Goal: Task Accomplishment & Management: Use online tool/utility

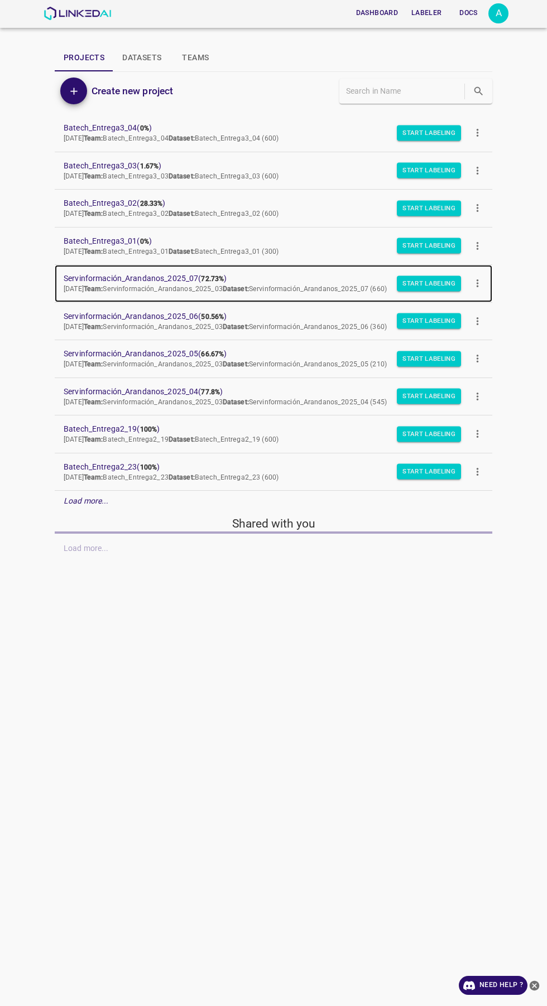
click at [189, 276] on span "Servinformación_Arandanos_2025_07 ( 72.73% )" at bounding box center [265, 279] width 402 height 12
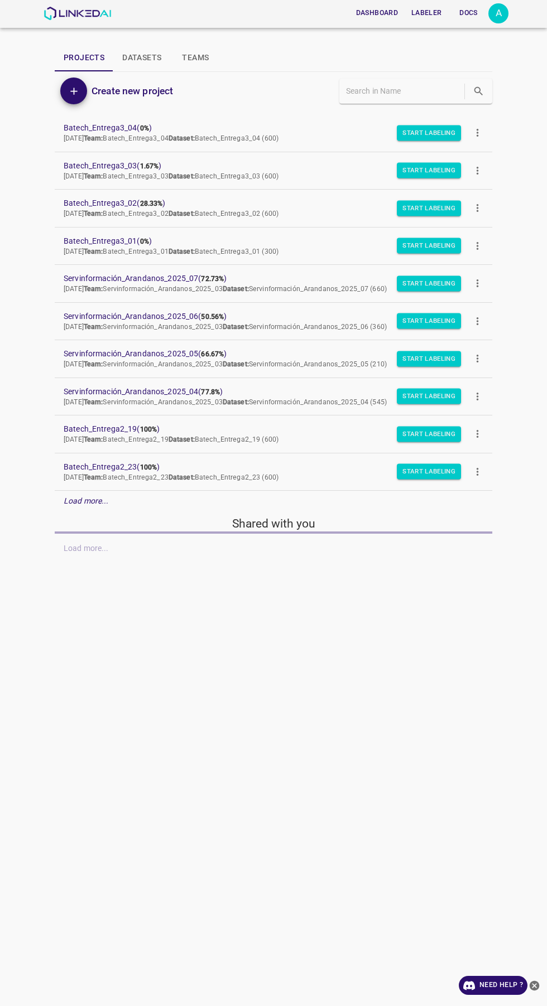
click at [504, 19] on div "A" at bounding box center [498, 13] width 20 height 20
click at [463, 105] on li "Logout" at bounding box center [464, 103] width 88 height 18
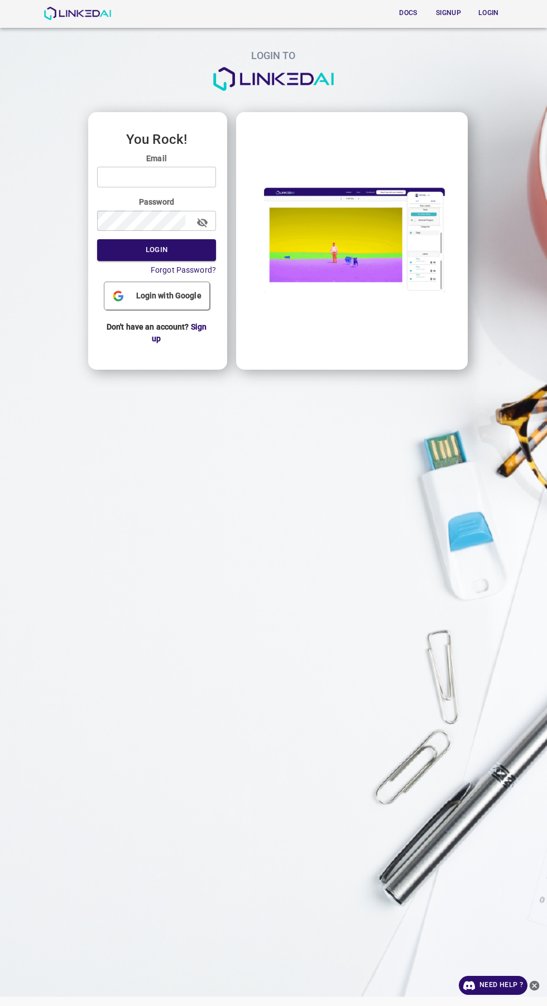
click at [189, 180] on input "email" at bounding box center [156, 177] width 119 height 21
type input "[EMAIL_ADDRESS][DOMAIN_NAME]"
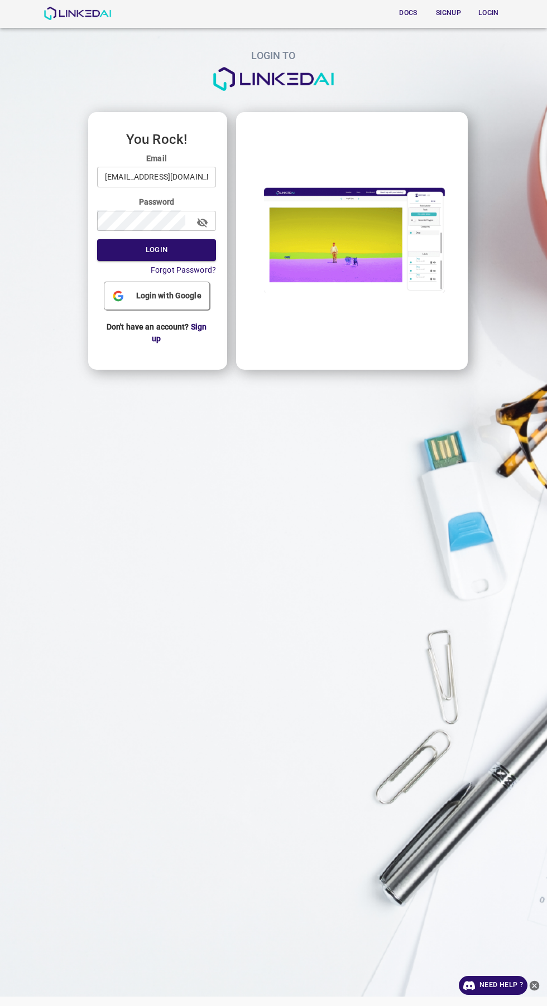
click at [97, 239] on button "Login" at bounding box center [156, 250] width 119 height 22
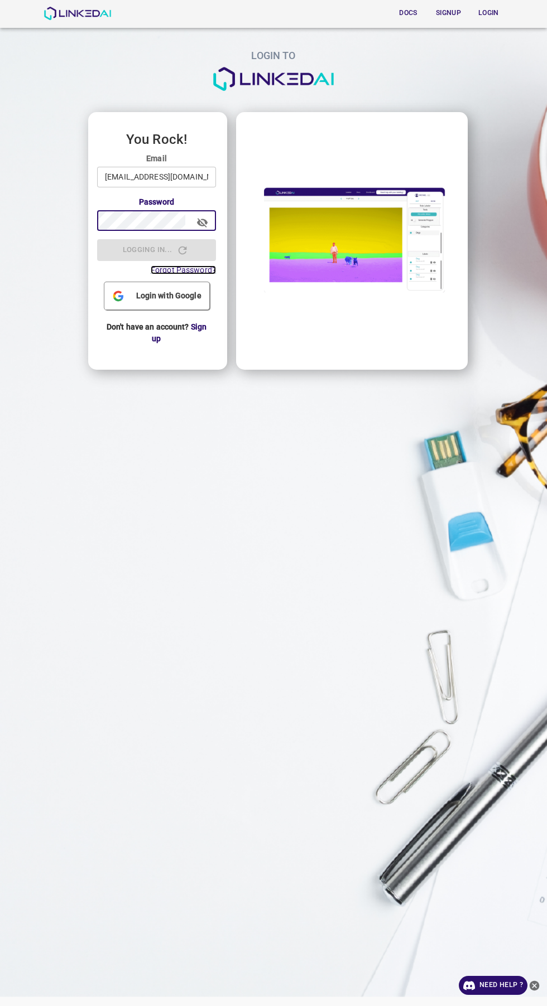
click at [179, 268] on span "Forgot Password?" at bounding box center [183, 270] width 65 height 9
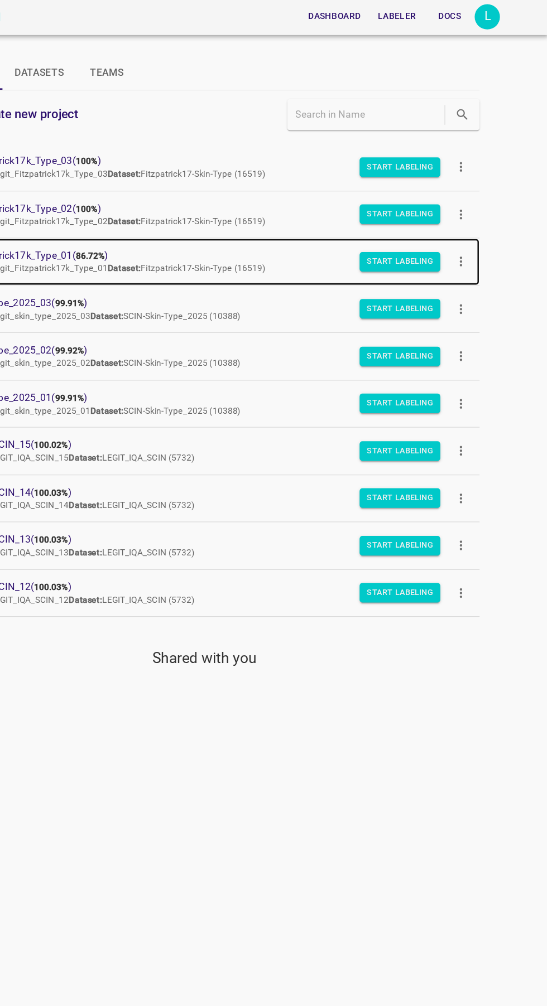
click at [183, 200] on b "86.72%" at bounding box center [182, 204] width 23 height 8
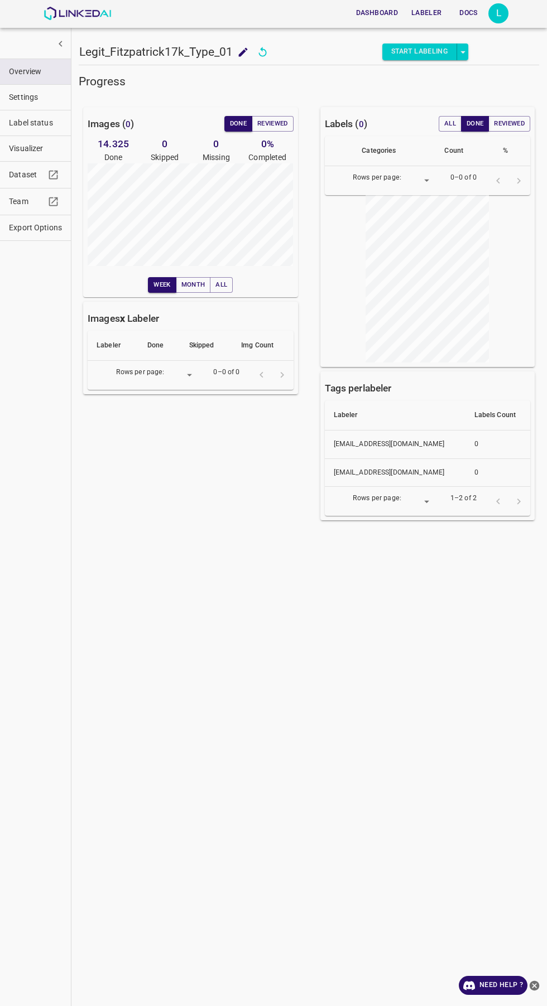
type input "8"
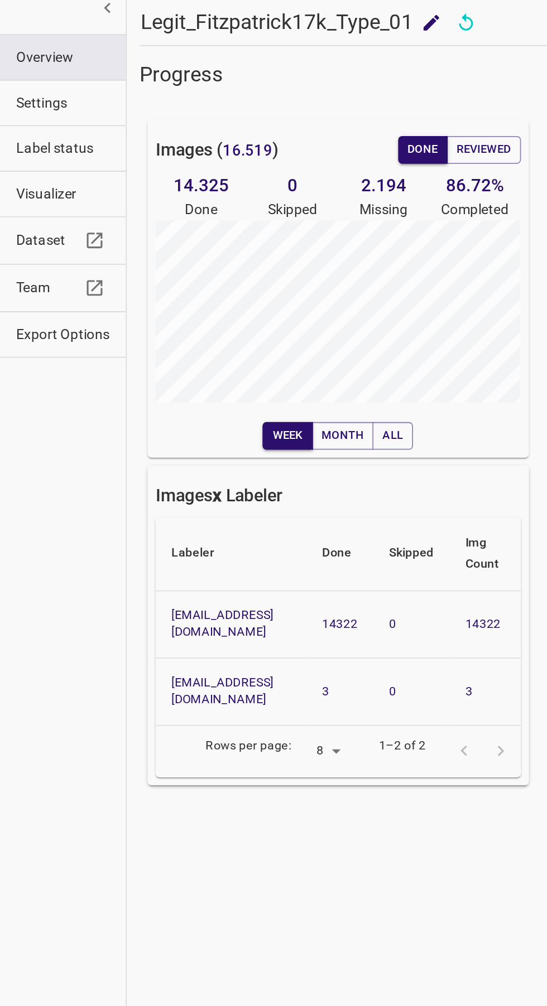
click at [50, 151] on span "Visualizer" at bounding box center [35, 149] width 53 height 12
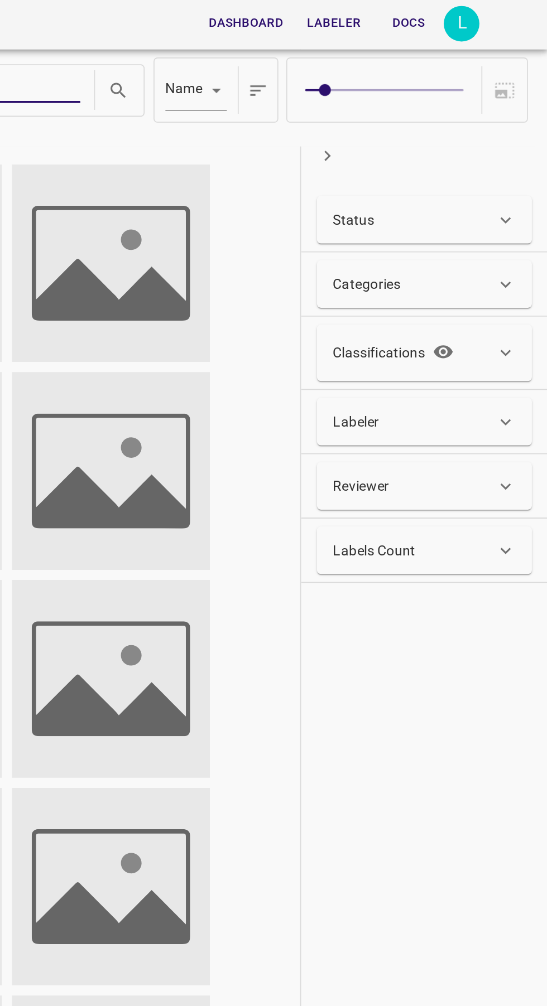
click at [489, 127] on div "Status" at bounding box center [471, 124] width 91 height 12
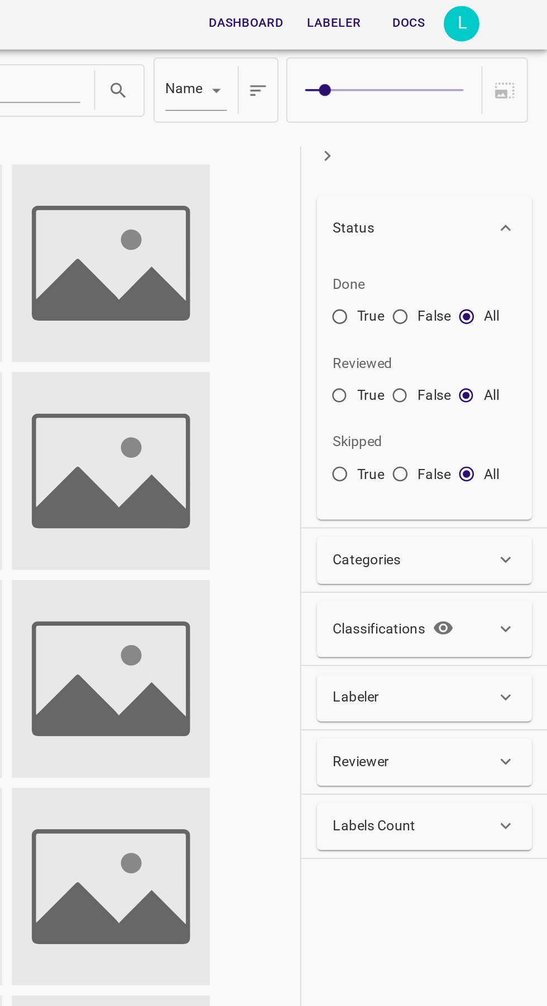
click at [458, 183] on input "False" at bounding box center [464, 181] width 20 height 20
radio input "true"
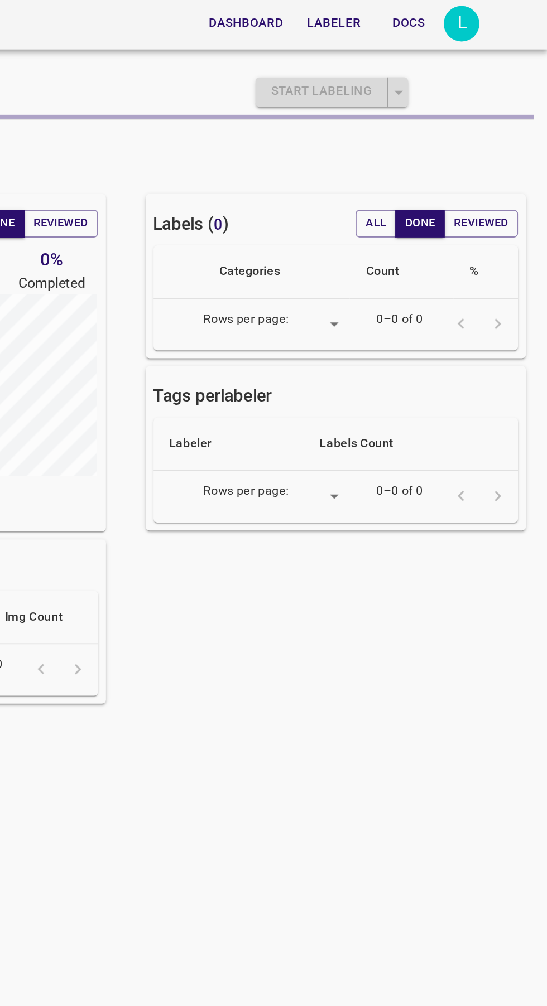
click at [498, 13] on div "L" at bounding box center [498, 13] width 20 height 20
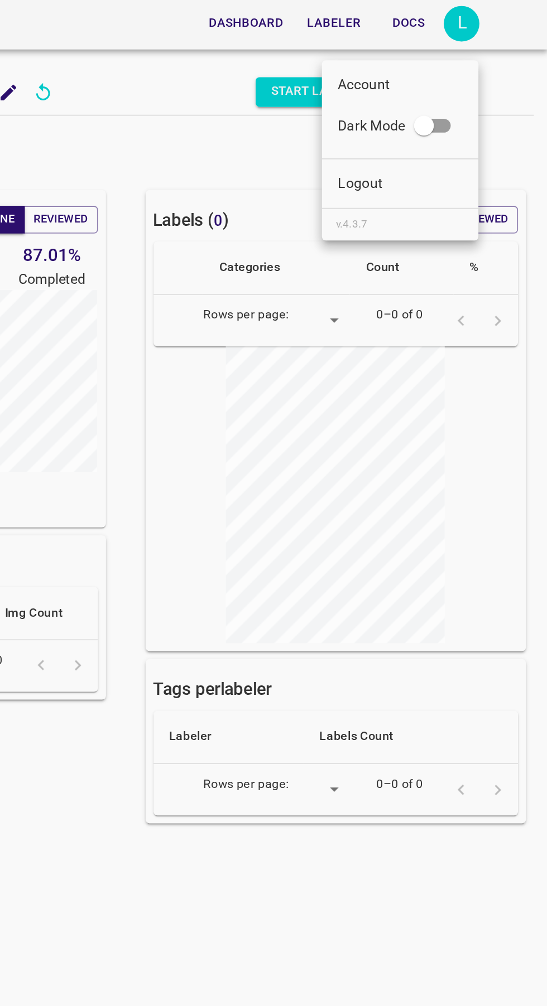
click at [464, 102] on li "Logout" at bounding box center [464, 103] width 88 height 18
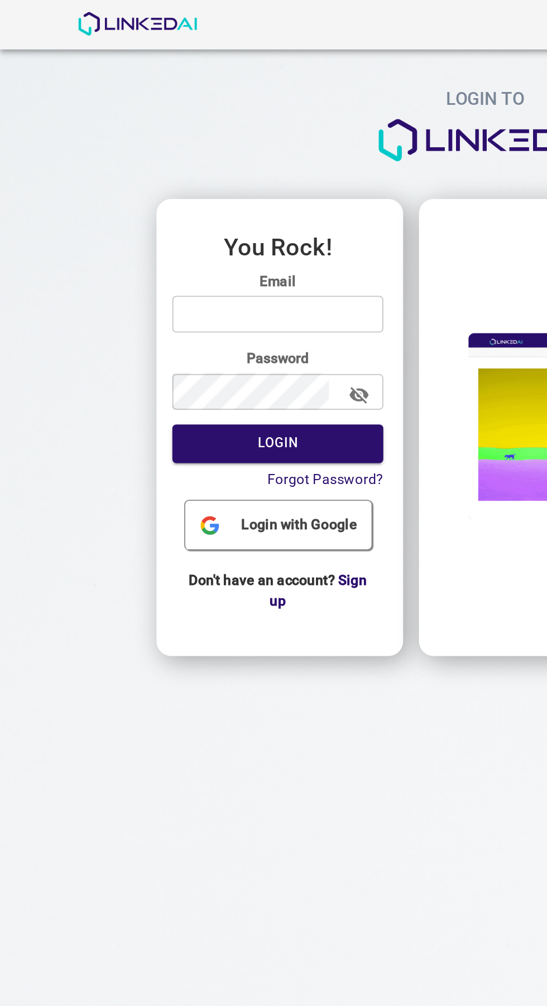
click at [190, 180] on input "email" at bounding box center [156, 177] width 119 height 21
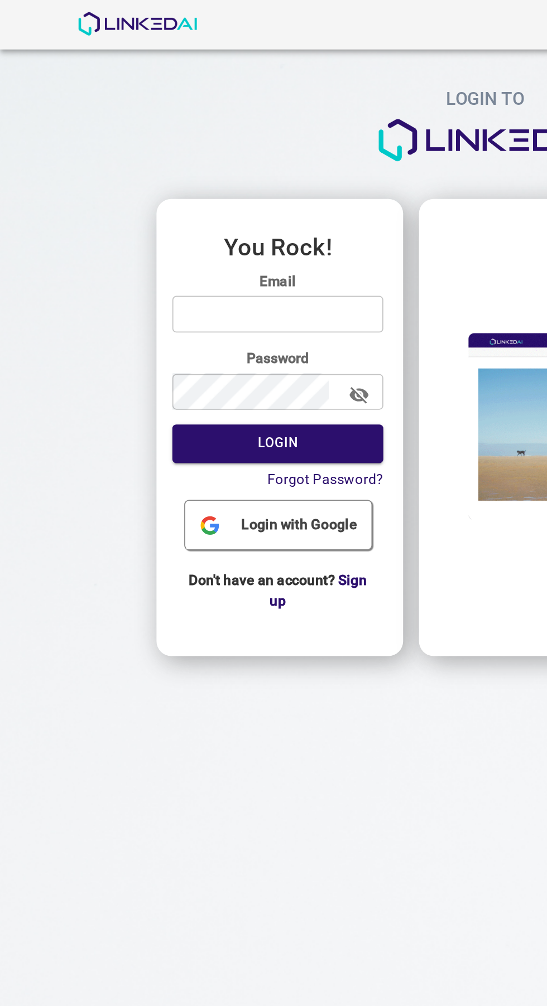
type input "[EMAIL_ADDRESS][DOMAIN_NAME]"
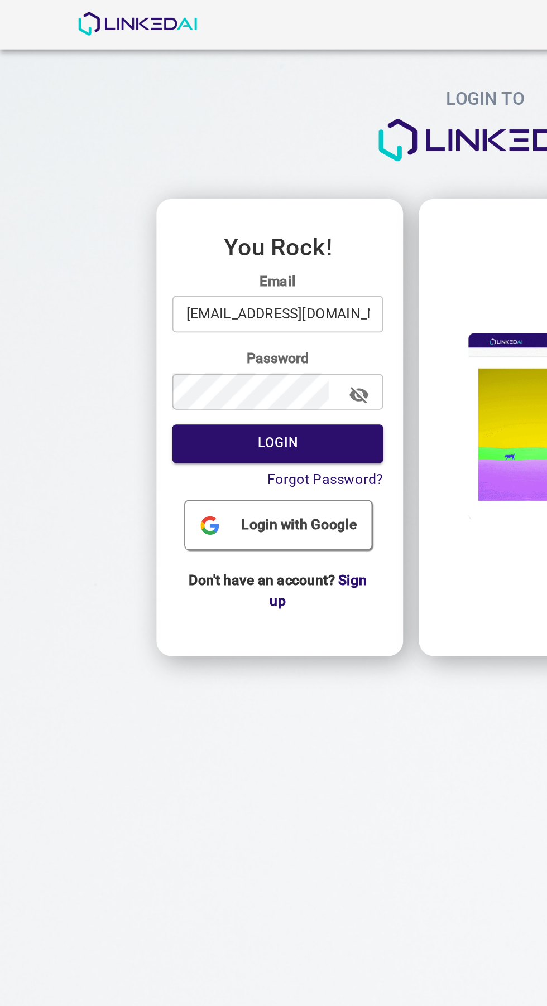
click at [97, 239] on button "Login" at bounding box center [156, 250] width 119 height 22
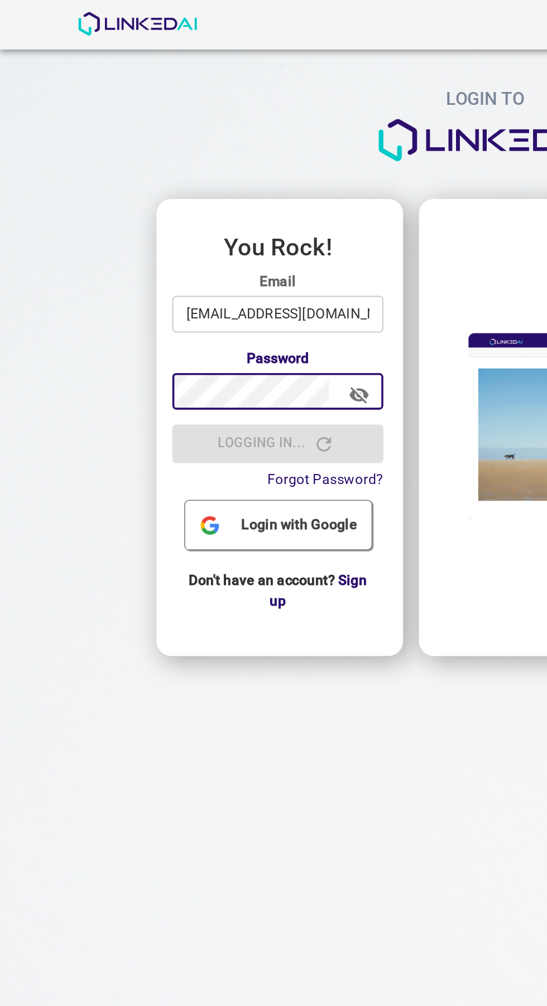
click at [204, 224] on icon "button" at bounding box center [202, 222] width 11 height 9
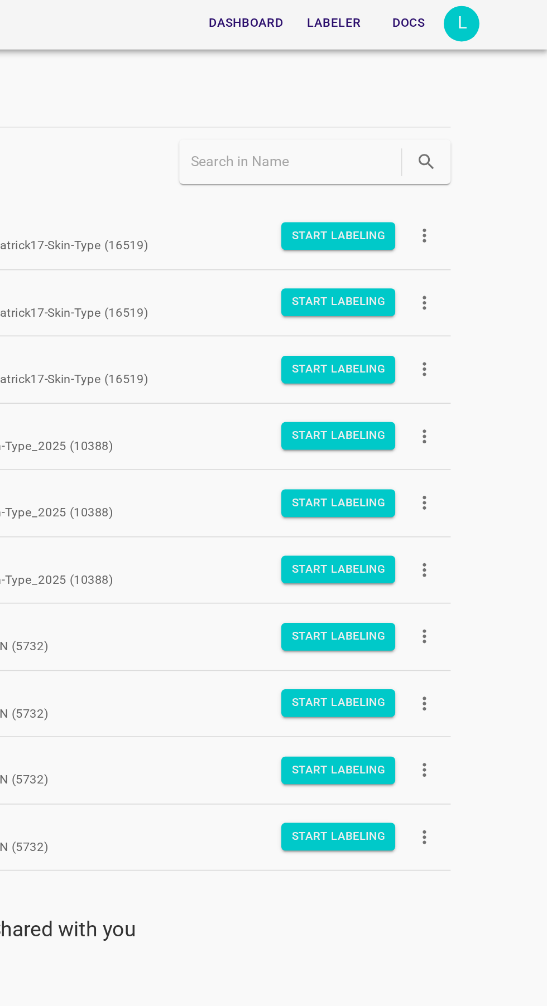
click at [498, 13] on div "L" at bounding box center [498, 13] width 20 height 20
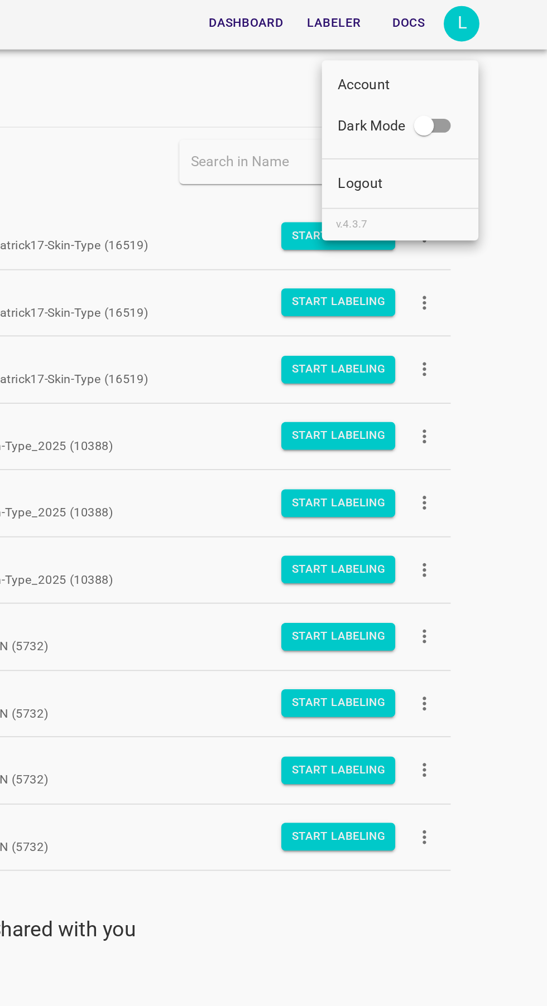
click at [474, 98] on li "Logout" at bounding box center [464, 103] width 88 height 18
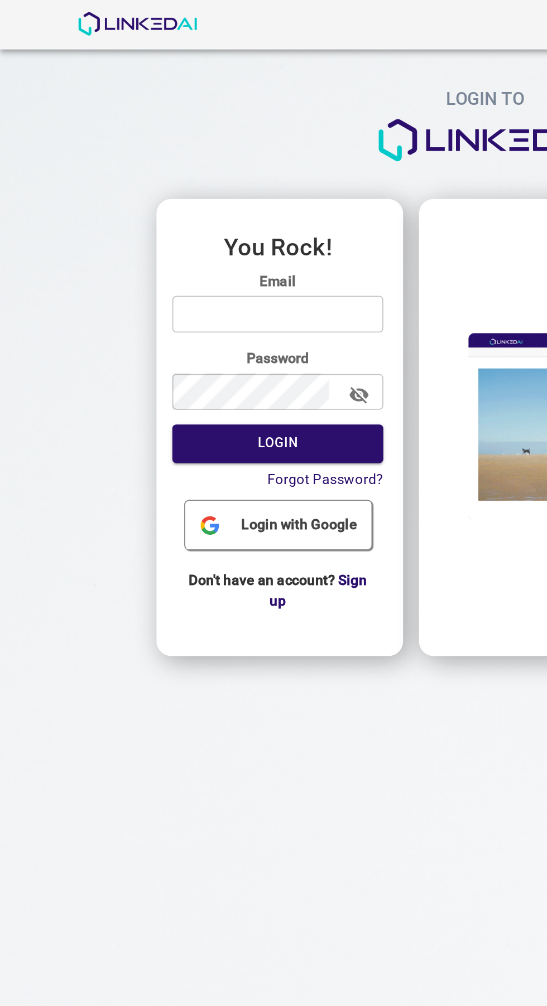
click at [187, 174] on input "email" at bounding box center [156, 177] width 119 height 21
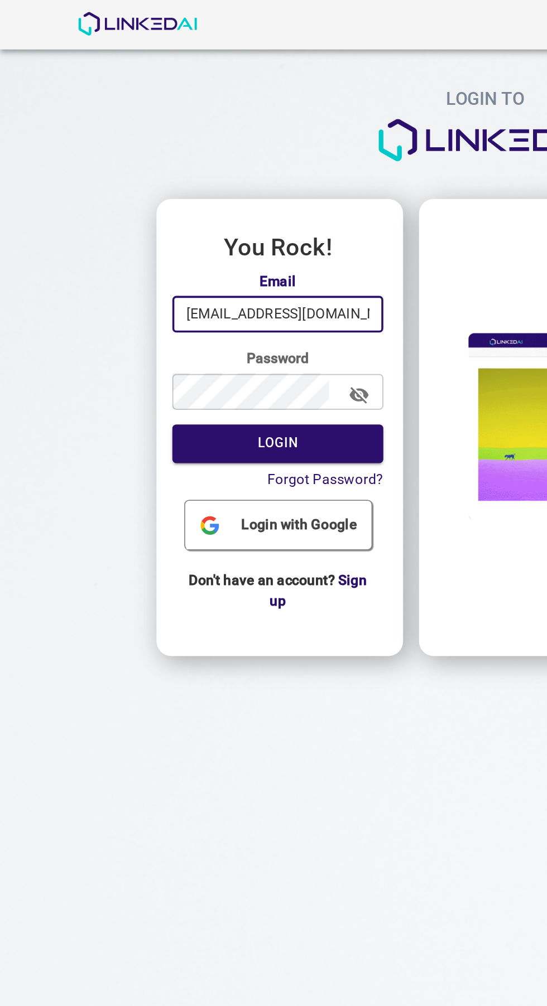
click at [201, 228] on icon "button" at bounding box center [202, 223] width 12 height 12
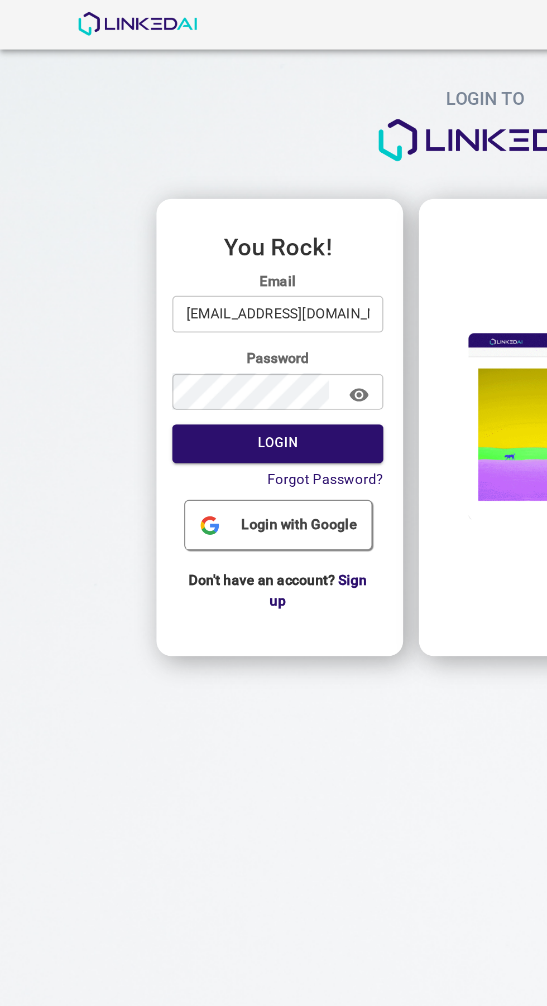
click at [121, 177] on input "[EMAIL_ADDRESS][DOMAIN_NAME]" at bounding box center [156, 177] width 119 height 21
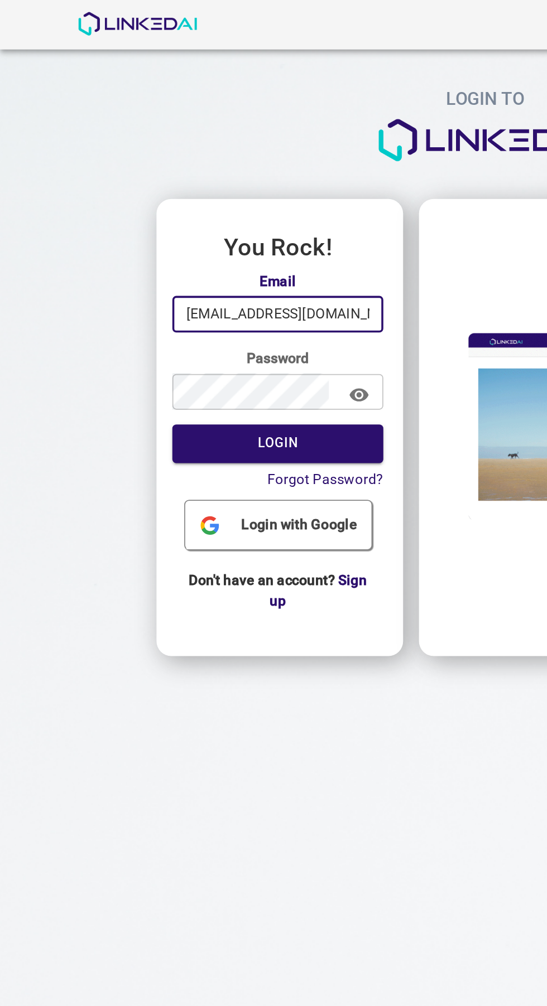
click at [205, 180] on input "[EMAIL_ADDRESS][DOMAIN_NAME]" at bounding box center [156, 177] width 119 height 21
click at [205, 175] on input "legit@linkedai.co" at bounding box center [156, 177] width 119 height 21
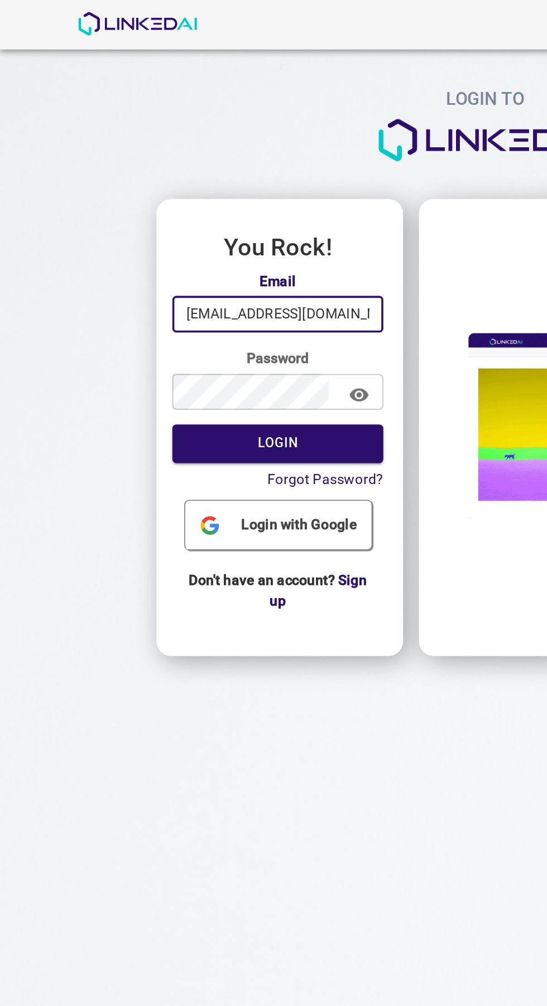
click at [187, 179] on input "legit@linkedai.co" at bounding box center [156, 177] width 119 height 21
type input "admin@linkedai.co"
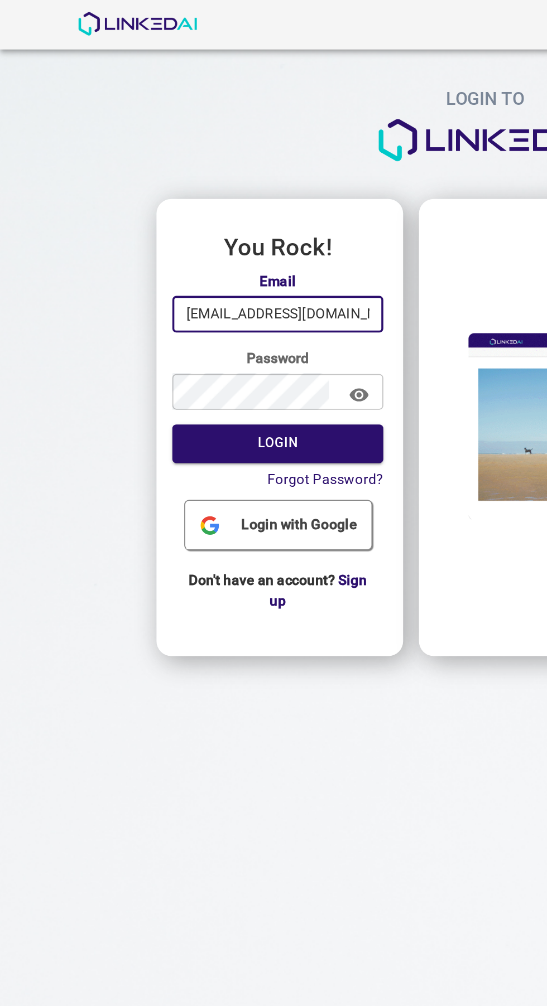
click at [186, 247] on button "Login" at bounding box center [156, 250] width 119 height 22
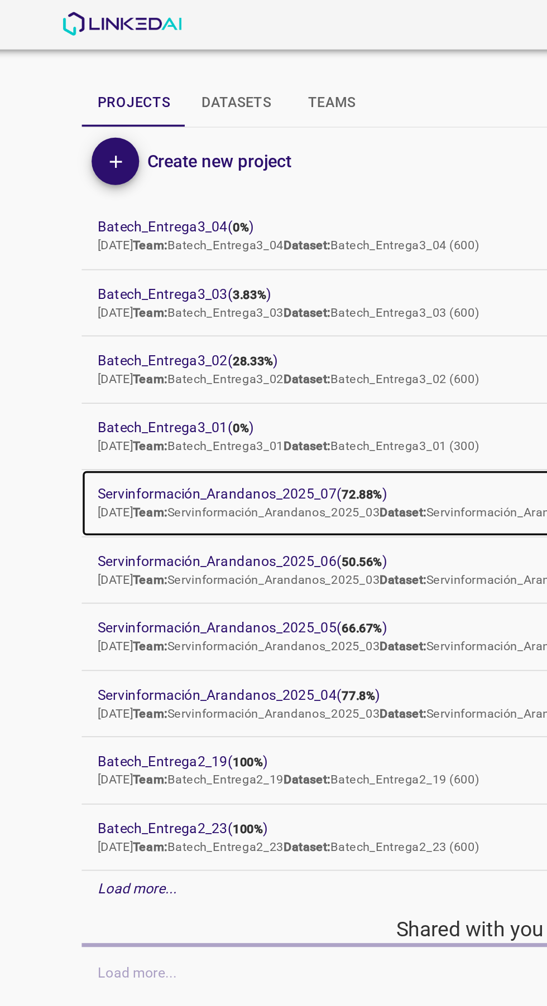
click at [195, 276] on span "Servinformación_Arandanos_2025_07 ( 72.88% )" at bounding box center [265, 279] width 402 height 12
